Goal: Task Accomplishment & Management: Complete application form

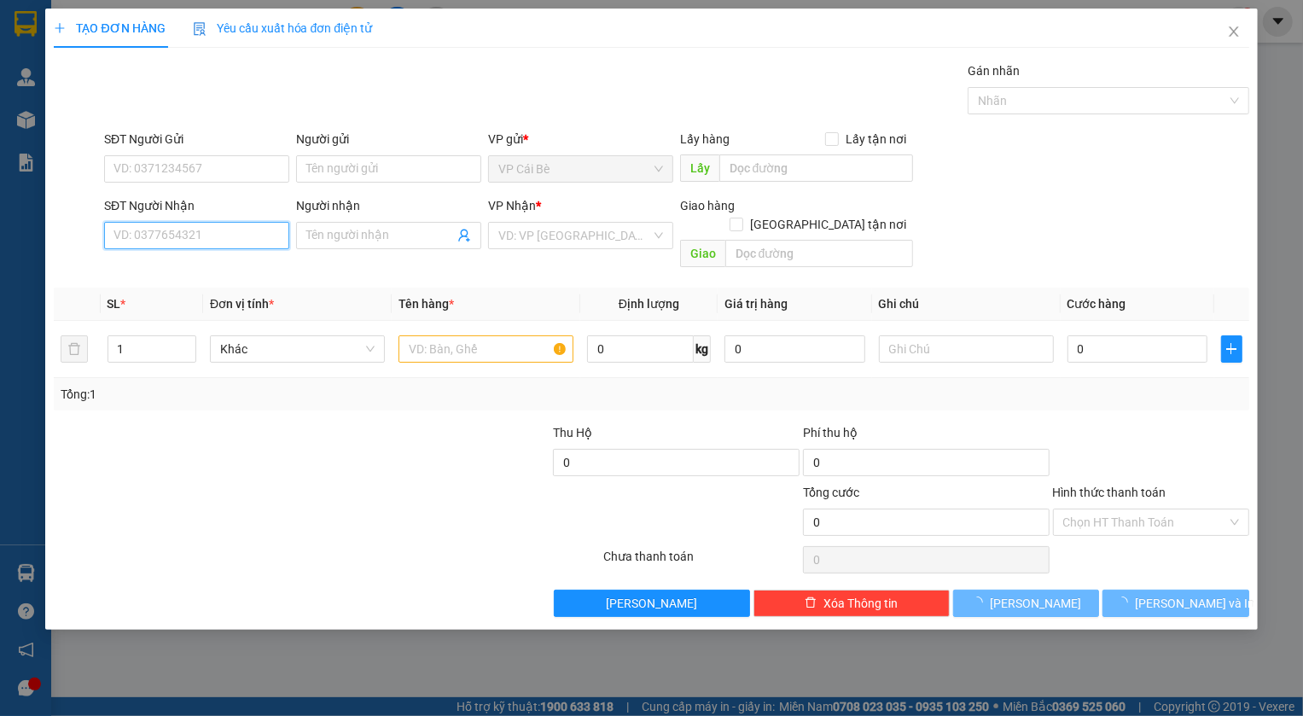
click at [158, 237] on input "SĐT Người Nhận" at bounding box center [196, 235] width 185 height 27
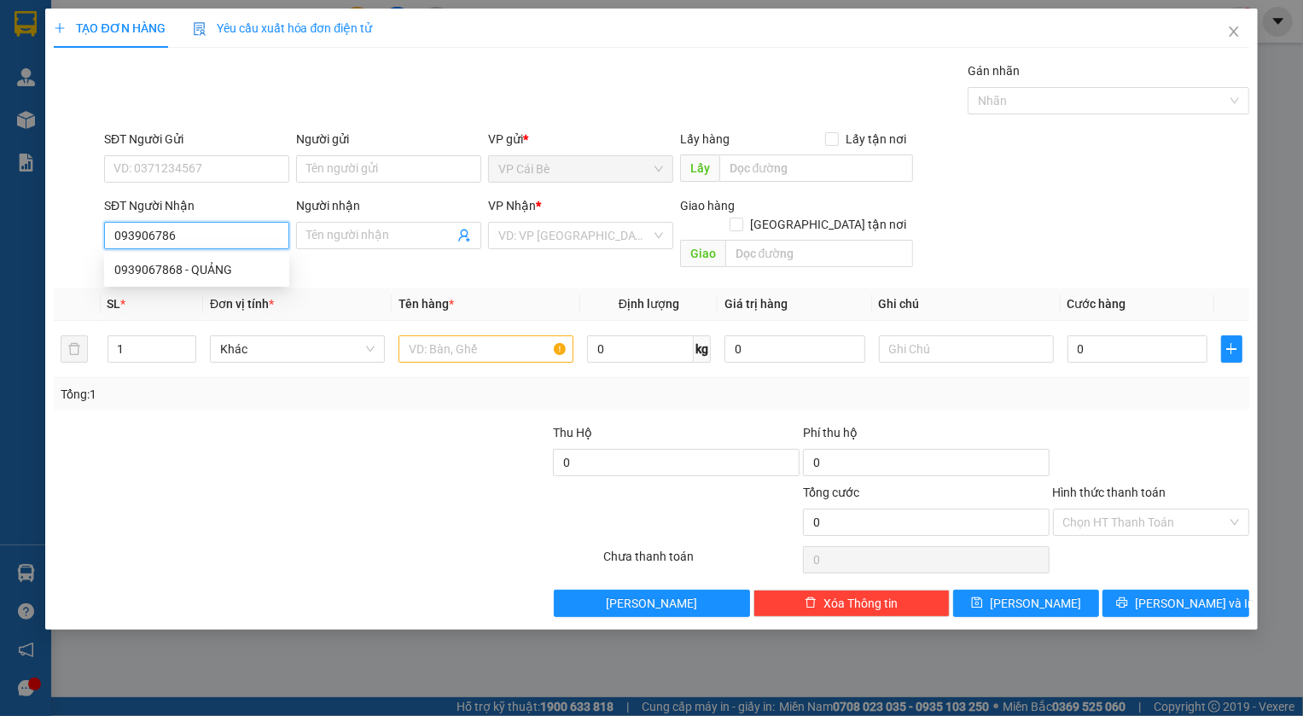
type input "0939067868"
click at [158, 265] on div "0939067868 - QUẢNG" at bounding box center [196, 269] width 165 height 19
type input "QUẢNG"
type input "120.000"
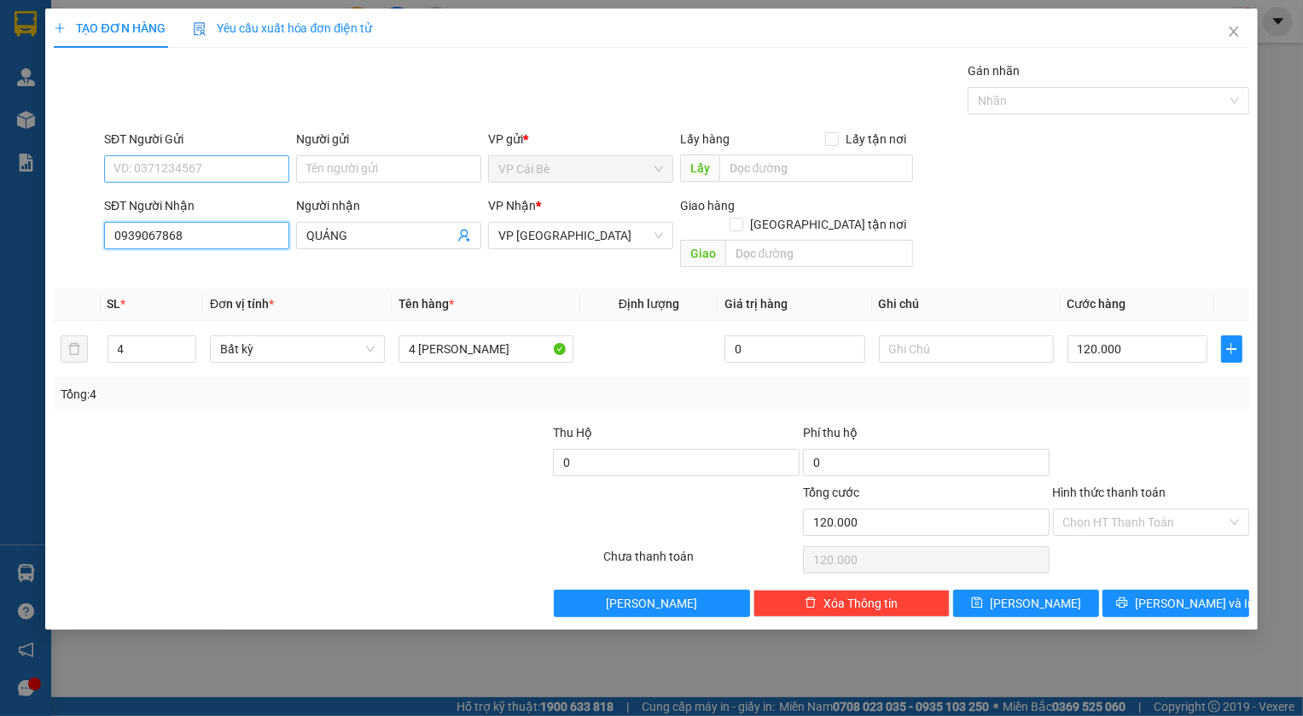
type input "0939067868"
click at [145, 178] on input "SĐT Người Gửi" at bounding box center [196, 168] width 185 height 27
click at [218, 201] on div "0339887439 - THẦY TUẤN" at bounding box center [196, 203] width 165 height 19
type input "0339887439"
type input "THẦY TUẤN"
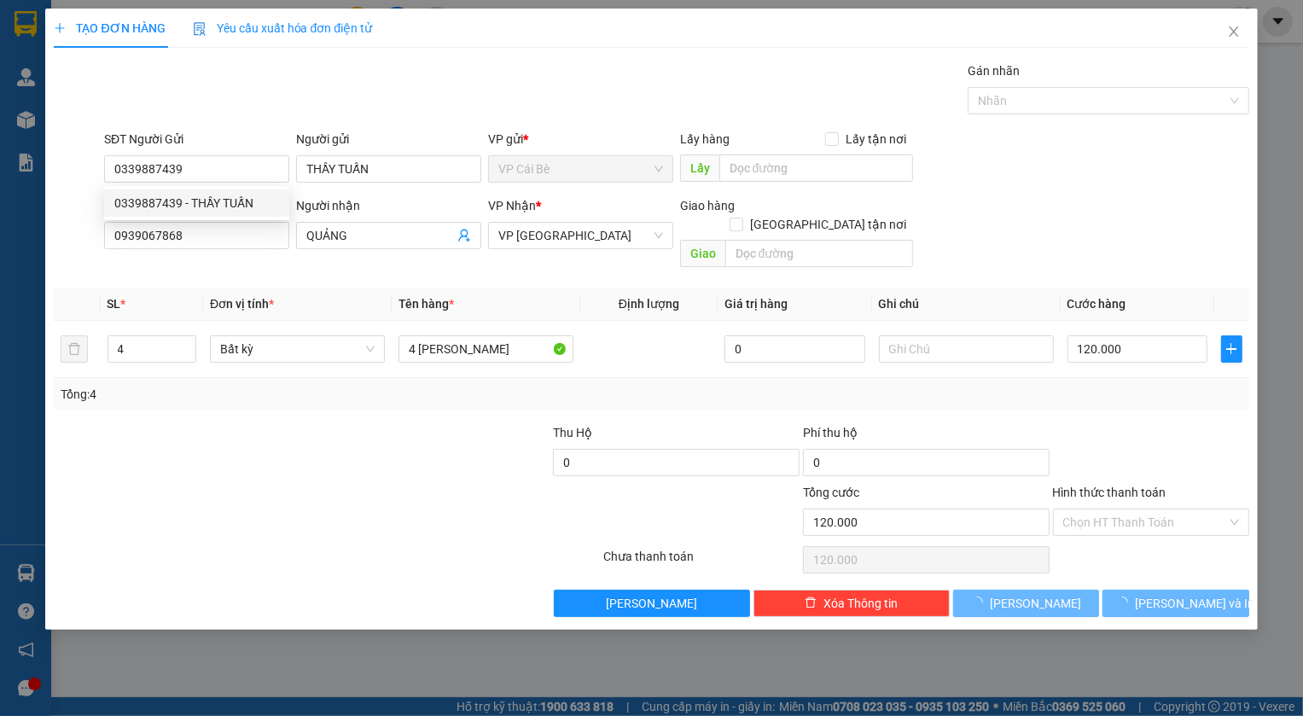
click at [245, 98] on div "Gói vận chuyển * Tiêu chuẩn Gán nhãn Nhãn" at bounding box center [677, 91] width 1152 height 60
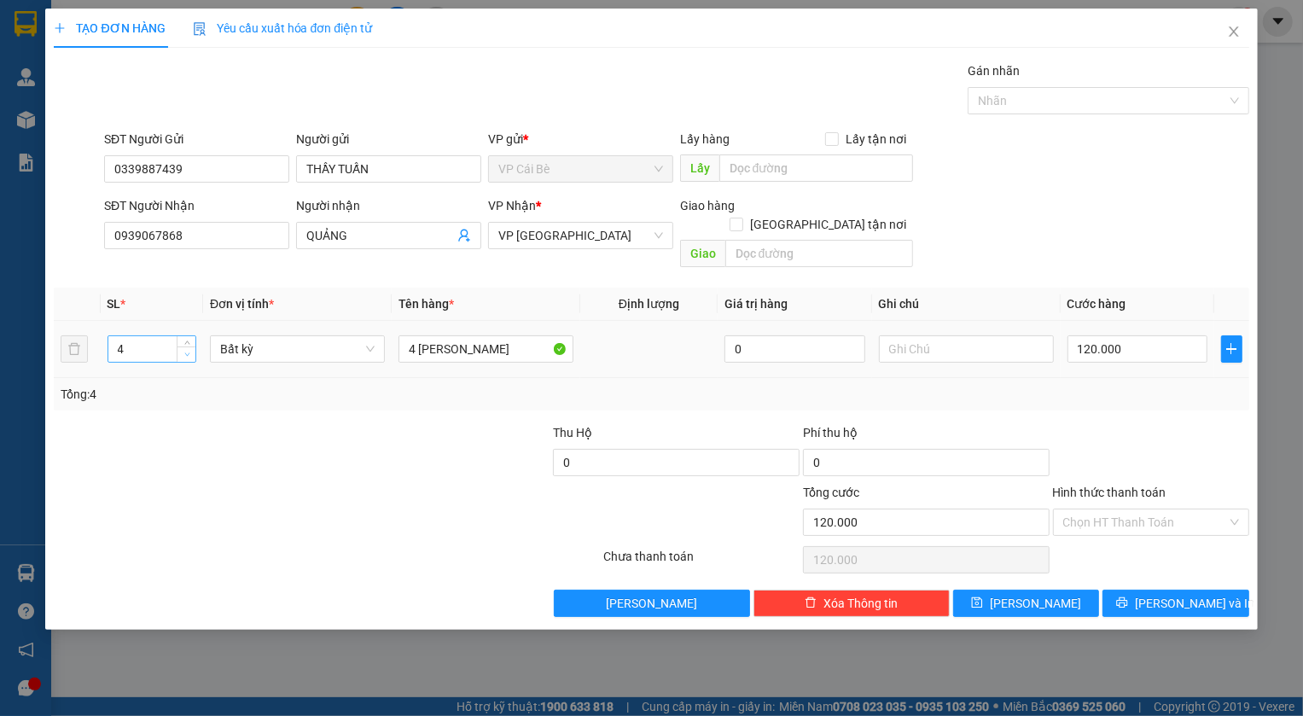
click at [188, 352] on icon "down" at bounding box center [187, 355] width 6 height 6
click at [189, 350] on span "down" at bounding box center [187, 355] width 10 height 10
type input "1"
click at [189, 350] on span "down" at bounding box center [187, 355] width 10 height 10
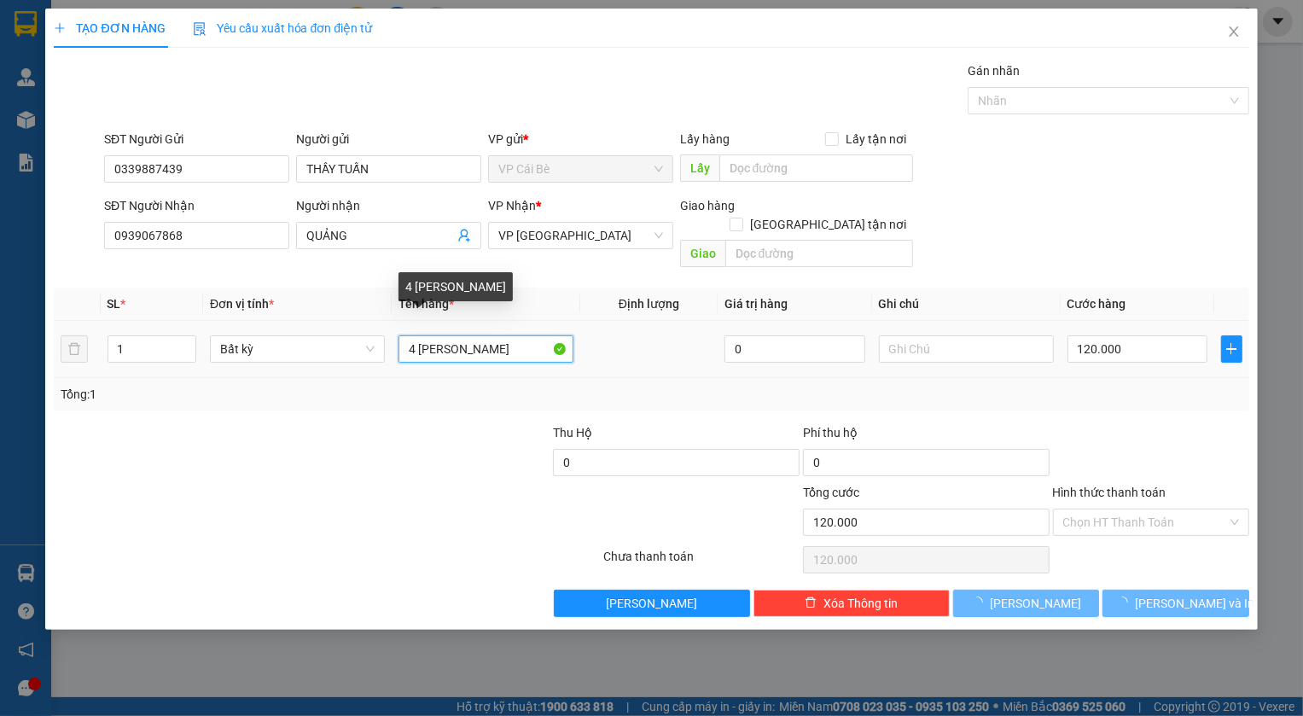
click at [416, 335] on input "4 [PERSON_NAME]" at bounding box center [485, 348] width 175 height 27
type input "0"
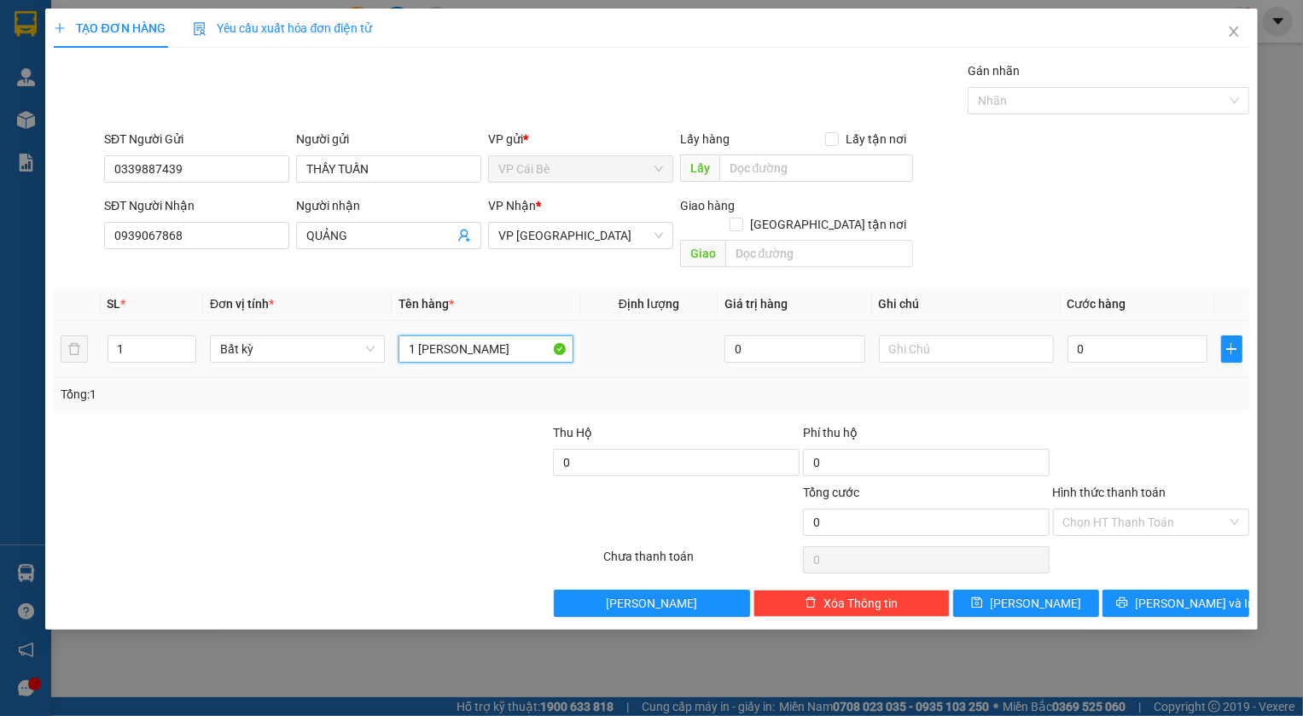
drag, startPoint x: 521, startPoint y: 333, endPoint x: 457, endPoint y: 346, distance: 66.1
click at [457, 346] on div "1 [PERSON_NAME]" at bounding box center [485, 349] width 175 height 34
type input "1 THÙNG"
click at [695, 358] on td at bounding box center [648, 349] width 137 height 57
click at [1139, 335] on input "0" at bounding box center [1137, 348] width 141 height 27
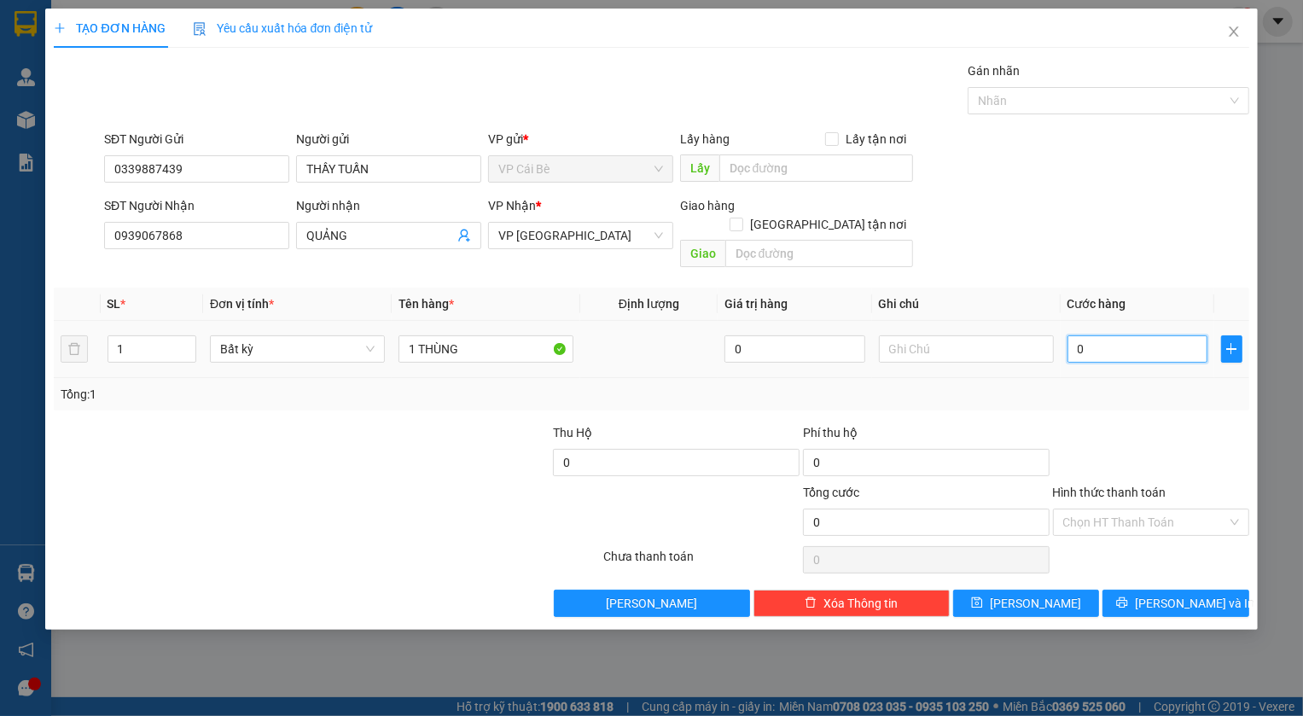
type input "0"
type input "3"
type input "03"
type input "30"
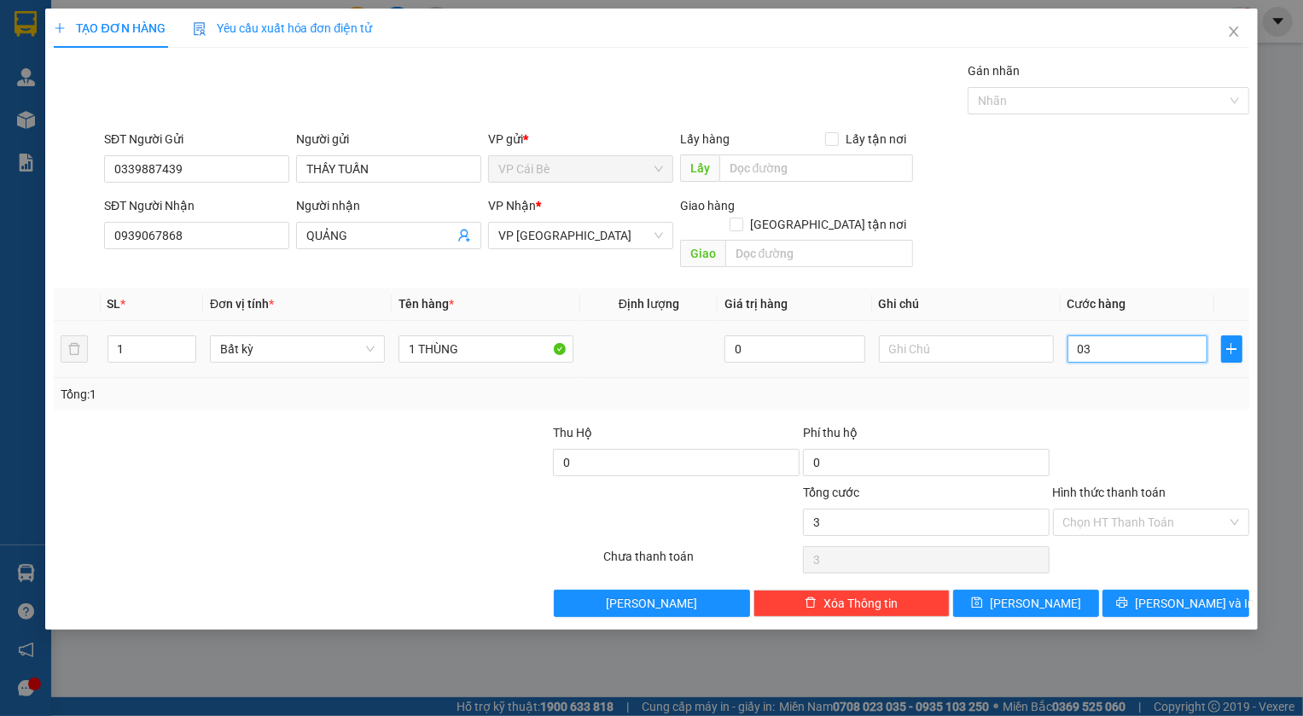
type input "30"
type input "030"
click at [1099, 223] on div "SĐT Người Nhận 0939067868 Người nhận QUẢNG VP Nhận * VP [GEOGRAPHIC_DATA] Giao …" at bounding box center [677, 235] width 1152 height 79
type input "30.000"
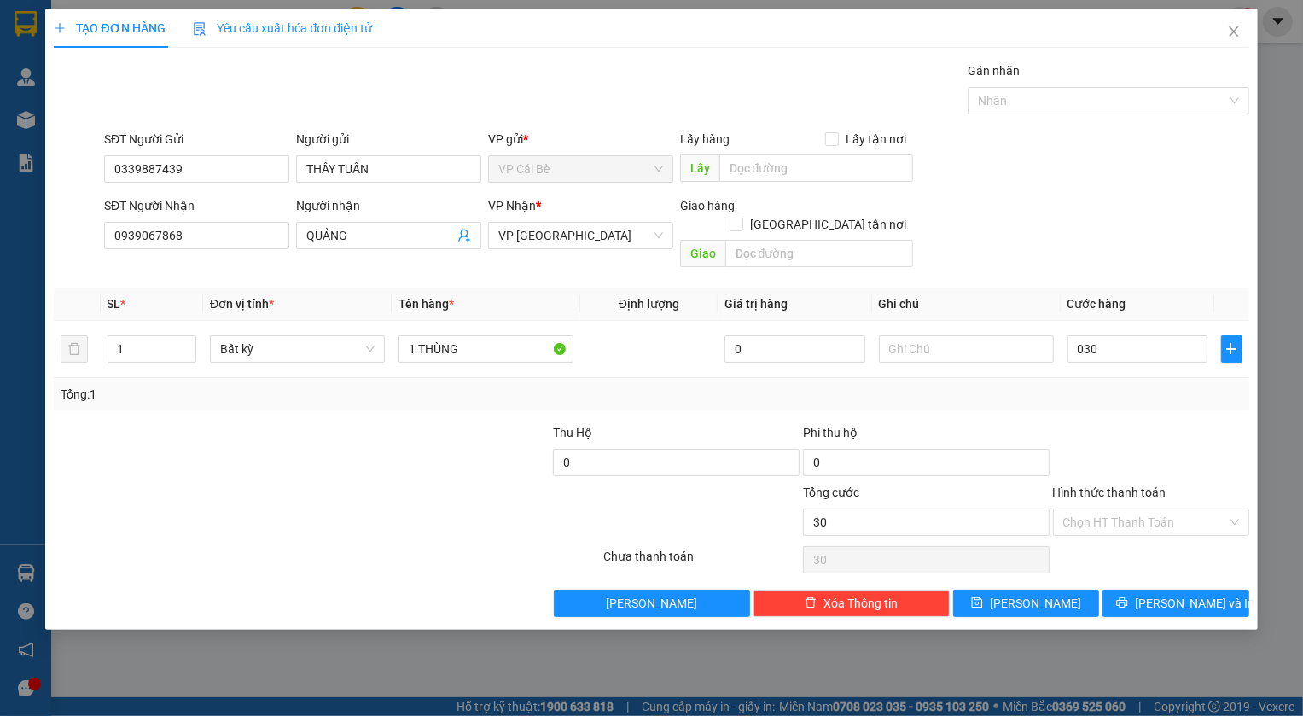
type input "30.000"
click at [1090, 509] on input "Hình thức thanh toán" at bounding box center [1145, 522] width 164 height 26
click at [1108, 528] on div "Tại văn phòng" at bounding box center [1151, 536] width 176 height 19
type input "0"
click at [1029, 594] on span "[PERSON_NAME]" at bounding box center [1035, 603] width 91 height 19
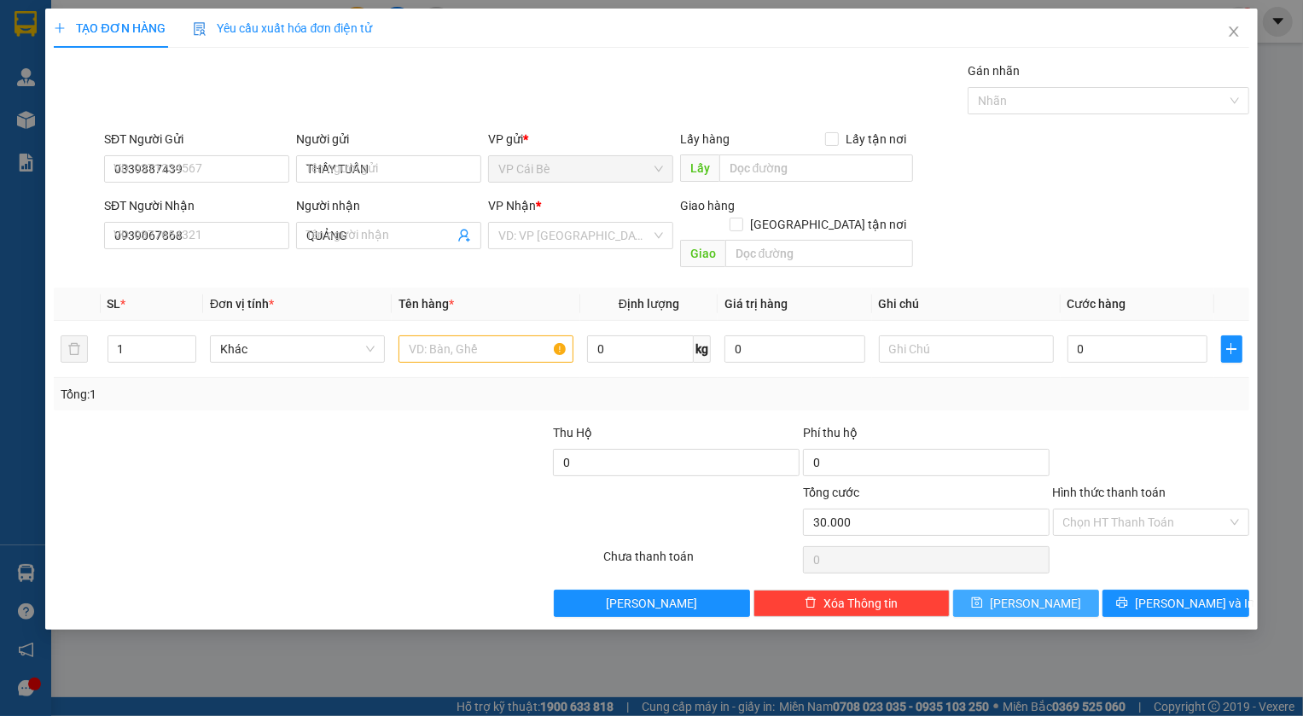
type input "0"
click at [1231, 32] on icon "close" at bounding box center [1234, 32] width 14 height 14
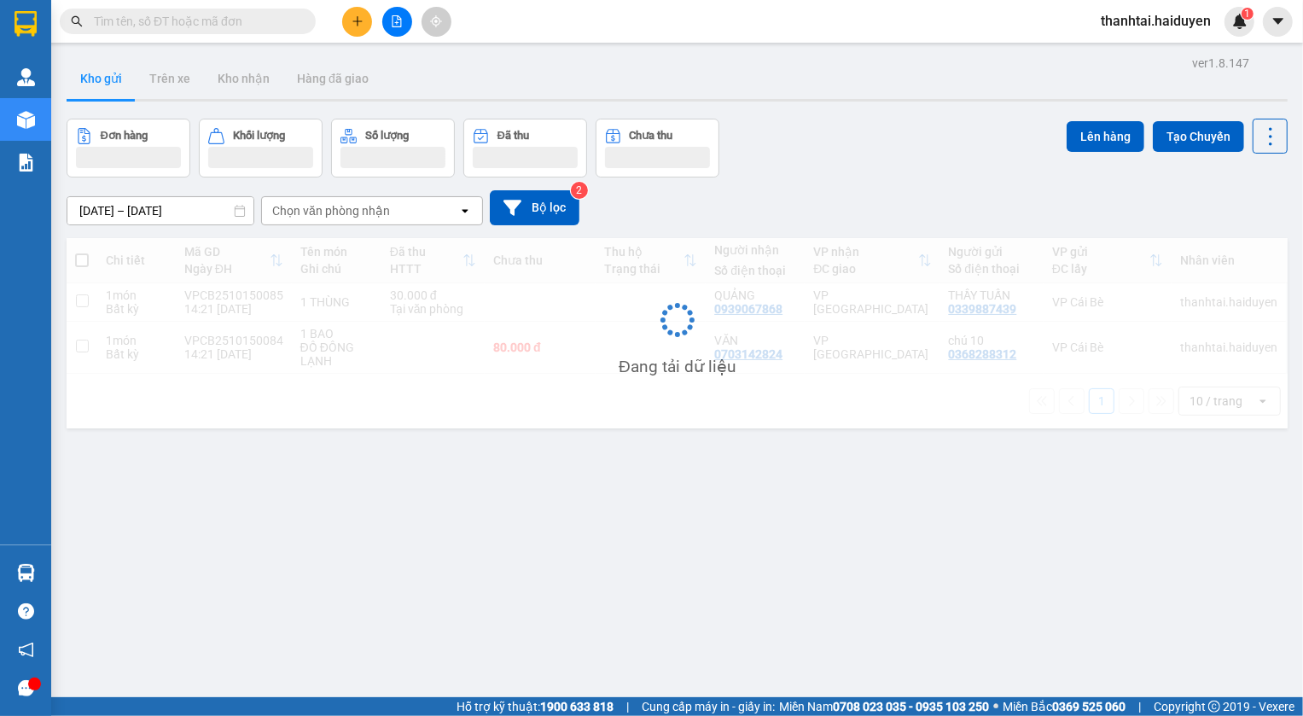
click at [248, 20] on input "text" at bounding box center [194, 21] width 201 height 19
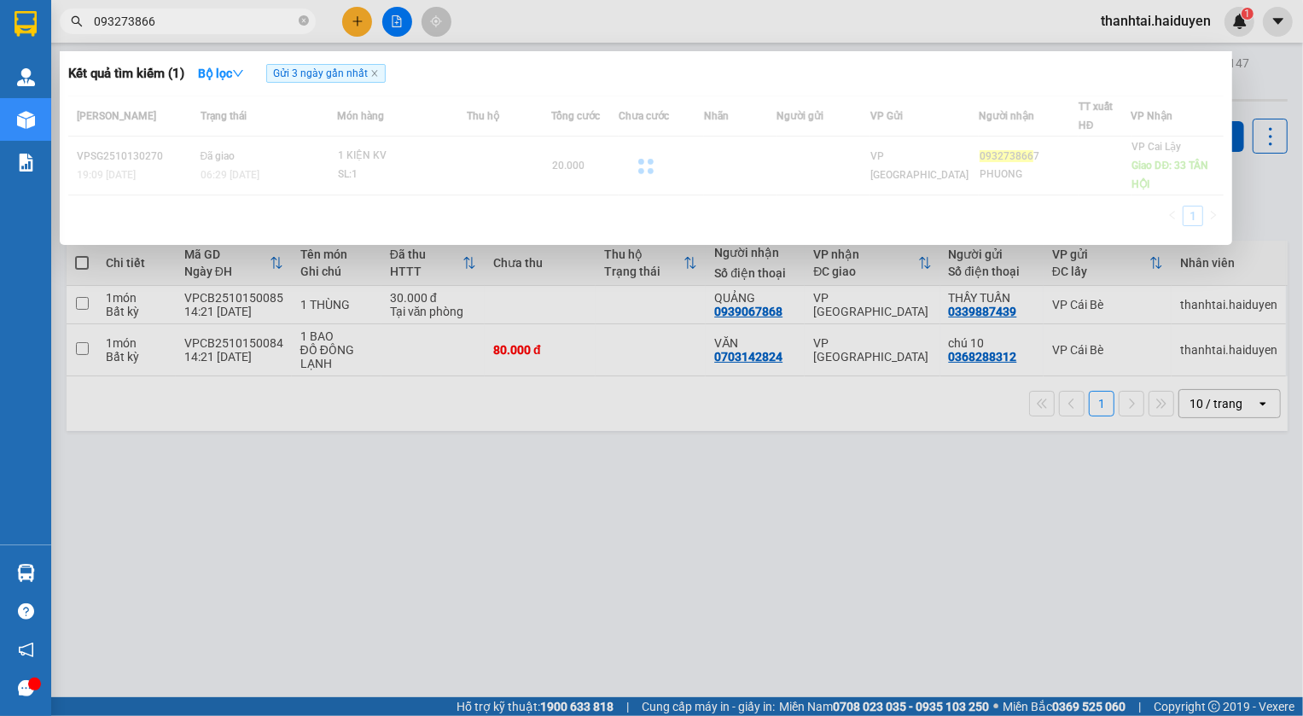
type input "0932738667"
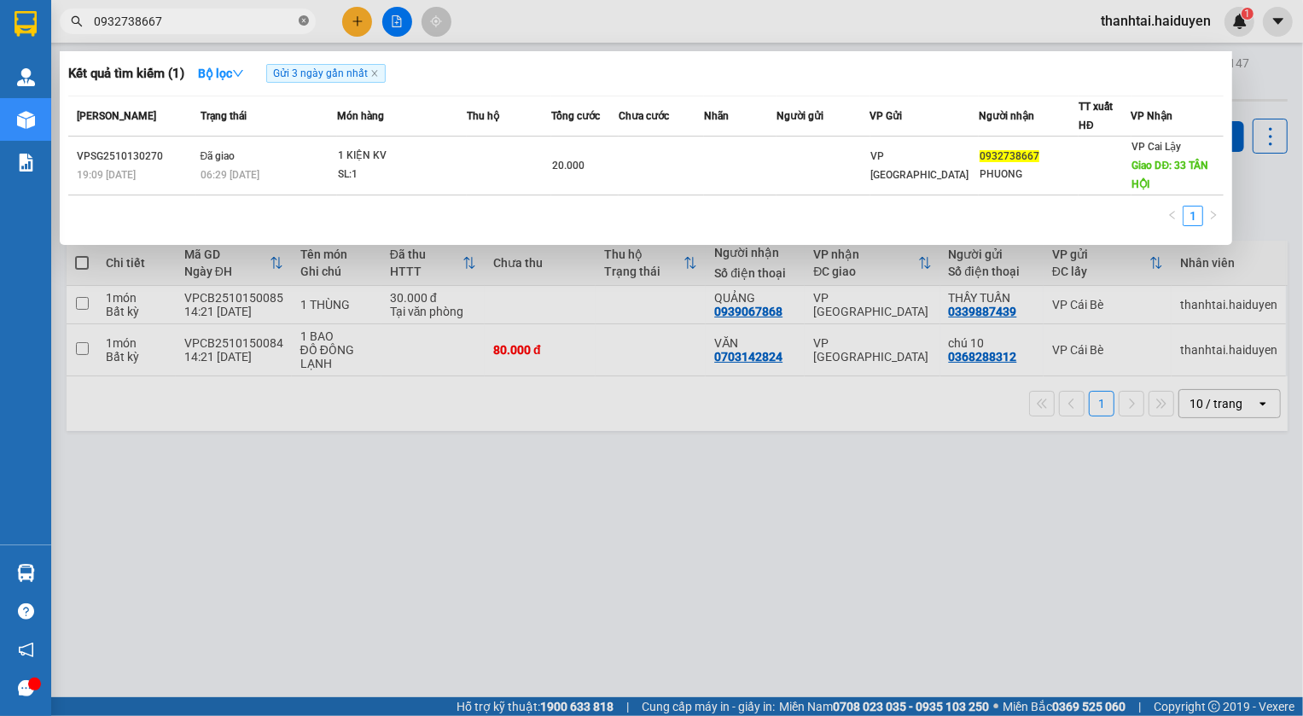
click at [301, 20] on icon "close-circle" at bounding box center [304, 20] width 10 height 10
type input "7283"
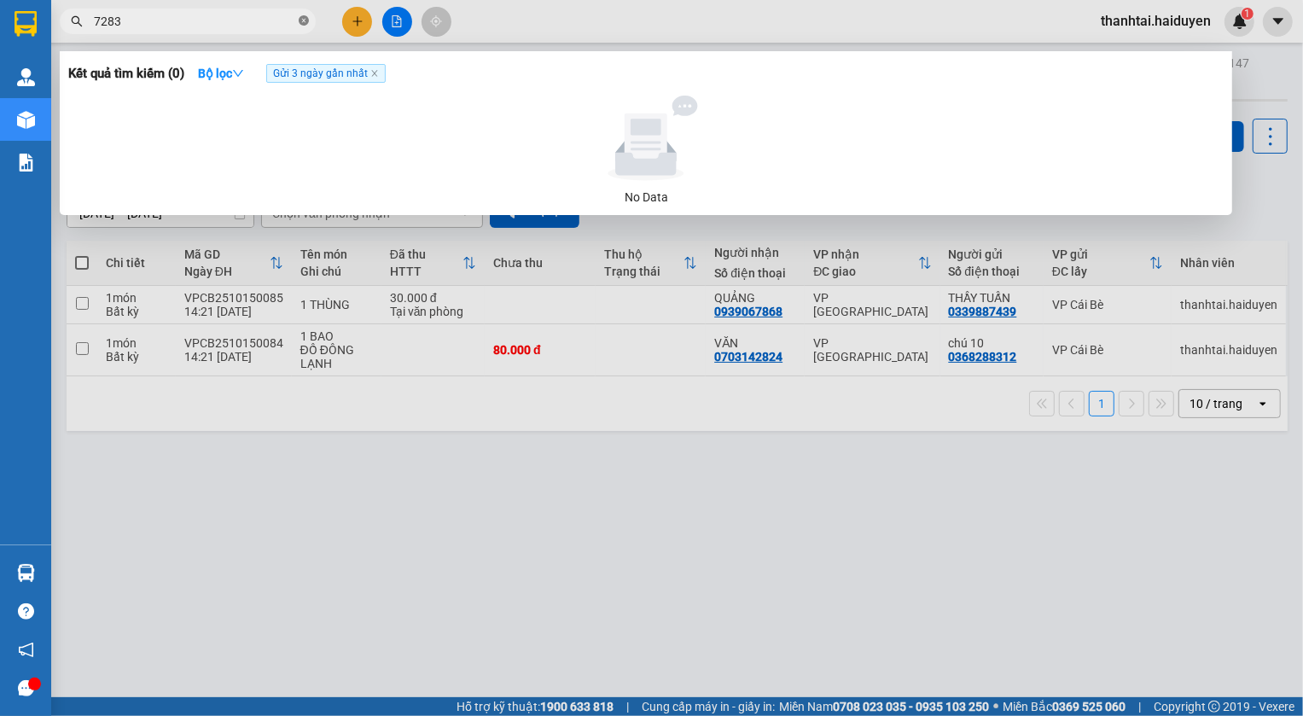
click at [305, 21] on icon "close-circle" at bounding box center [304, 20] width 10 height 10
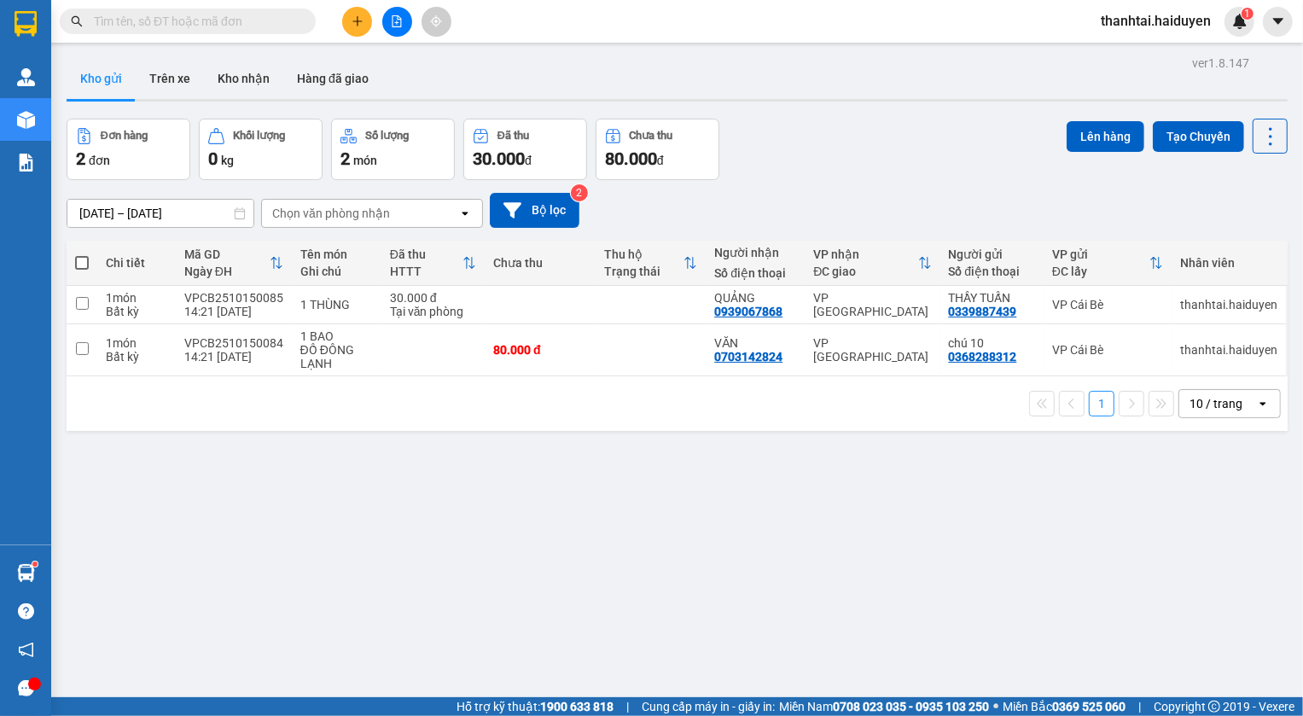
click at [199, 20] on input "text" at bounding box center [194, 21] width 201 height 19
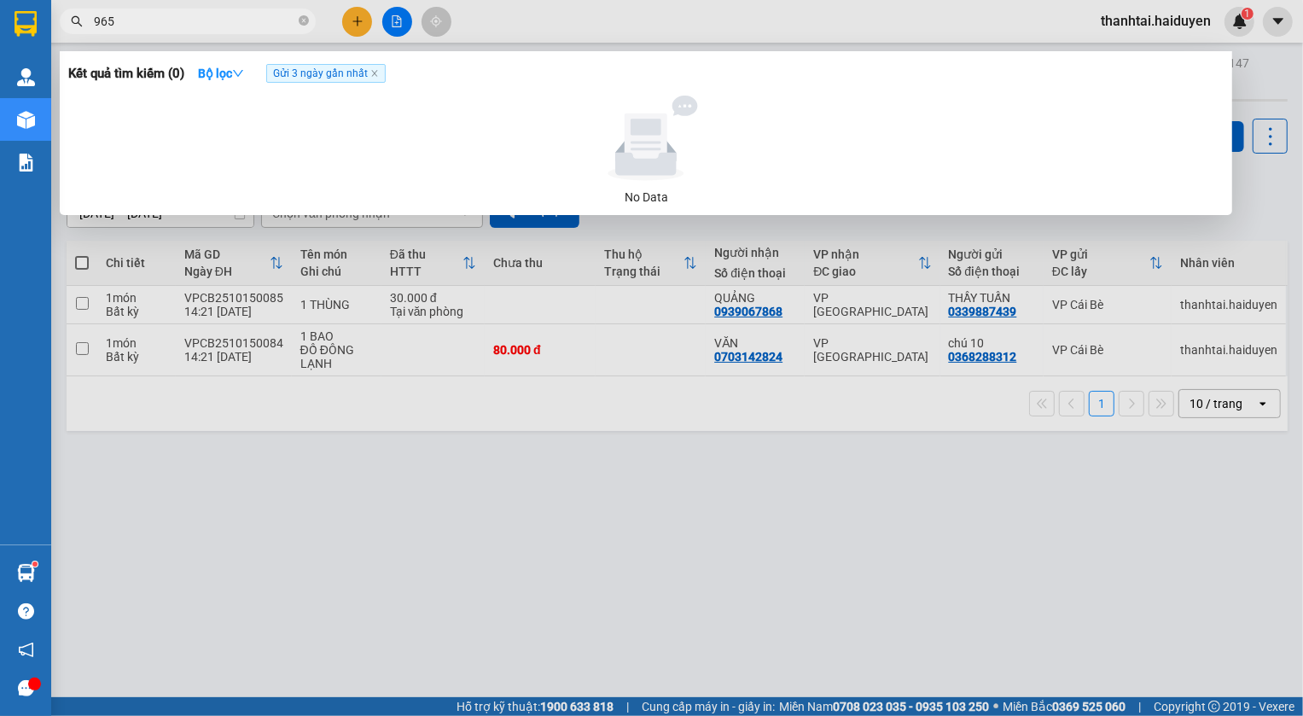
type input "9651"
click at [302, 17] on icon "close-circle" at bounding box center [304, 20] width 10 height 10
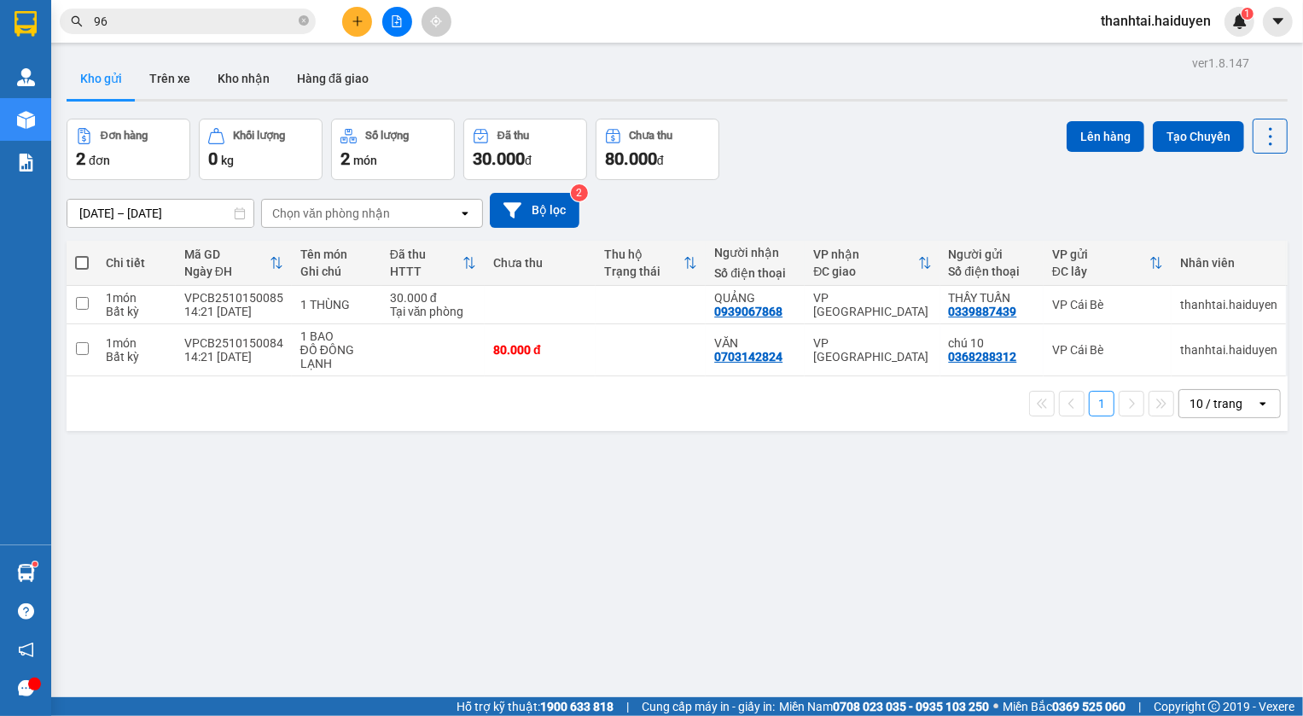
type input "963"
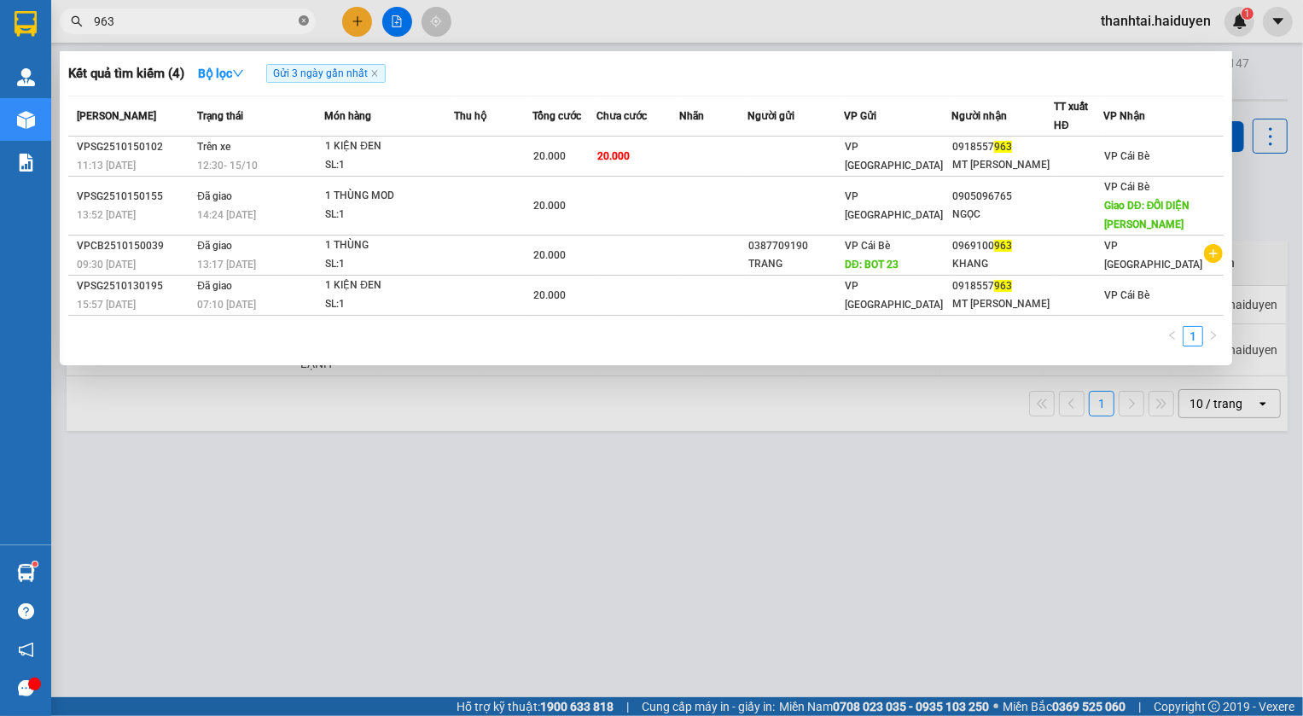
click at [303, 21] on icon "close-circle" at bounding box center [304, 20] width 10 height 10
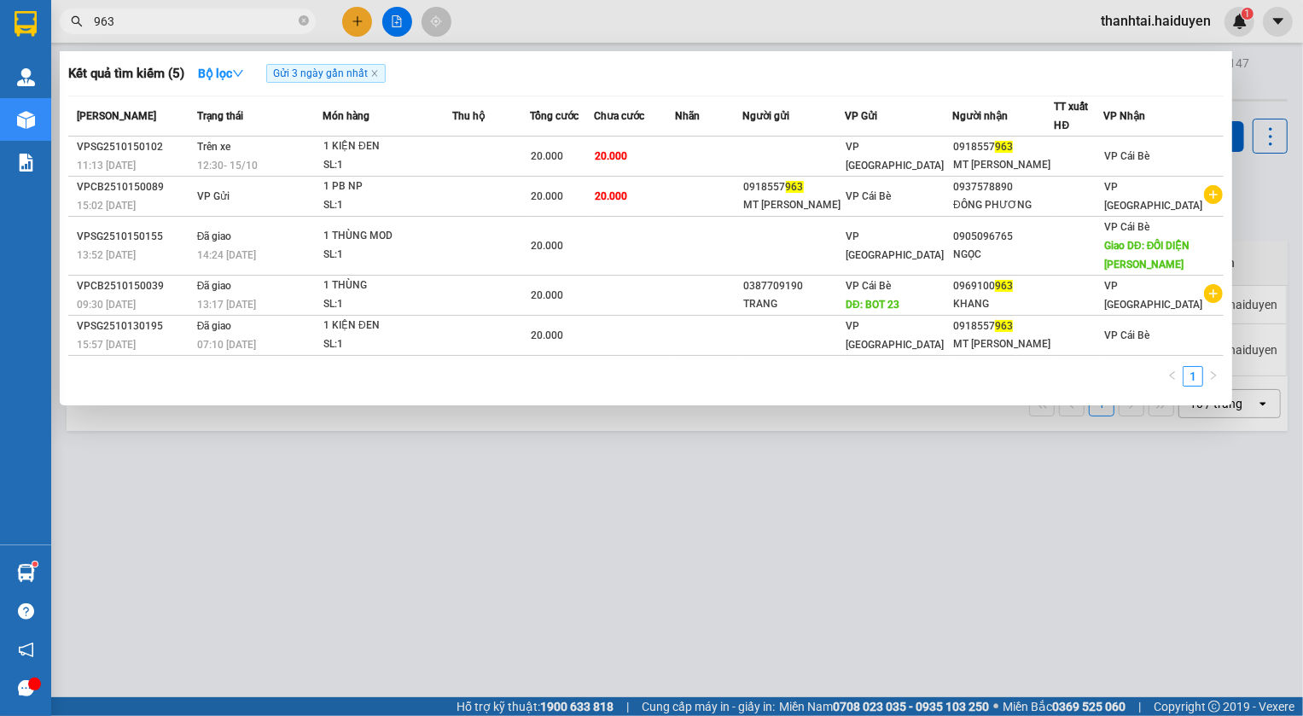
type input "963"
